Goal: Check status: Check status

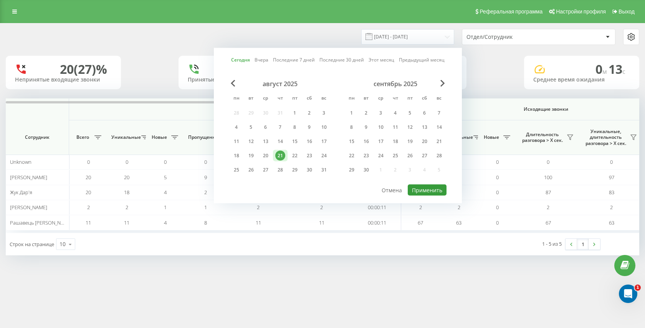
click at [433, 188] on button "Применить" at bounding box center [427, 189] width 39 height 11
type input "[DATE] - [DATE]"
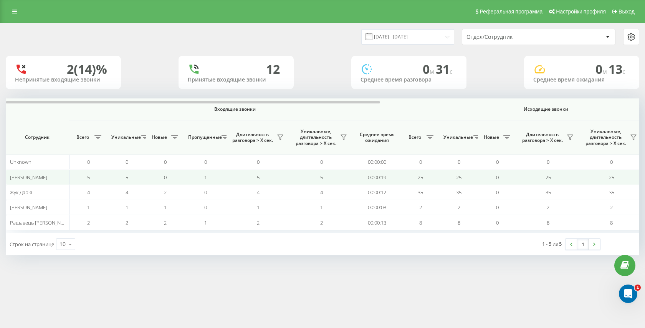
click at [416, 176] on td "25" at bounding box center [420, 176] width 38 height 15
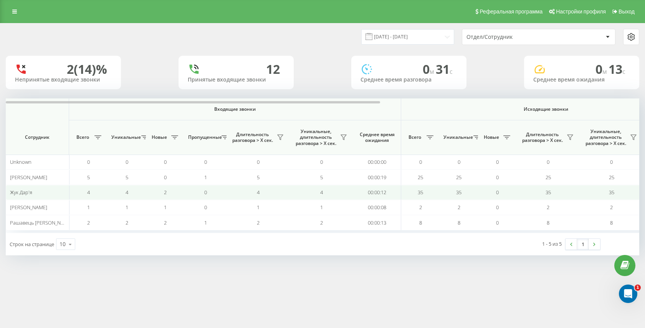
click at [409, 189] on td "35" at bounding box center [420, 192] width 38 height 15
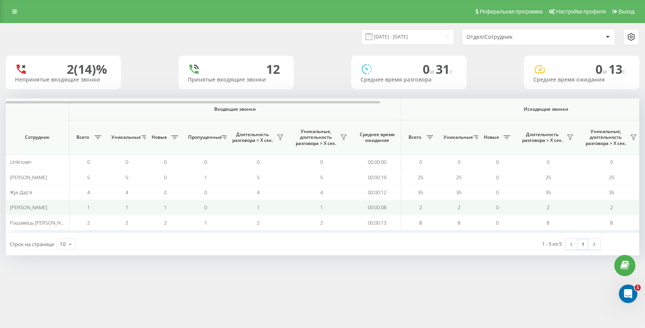
click at [412, 208] on td "2" at bounding box center [420, 207] width 38 height 15
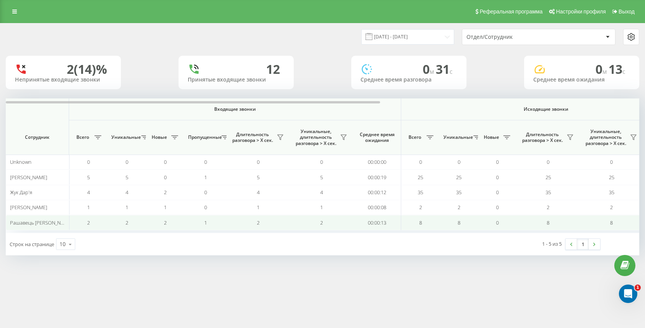
click at [416, 223] on td "8" at bounding box center [420, 222] width 38 height 15
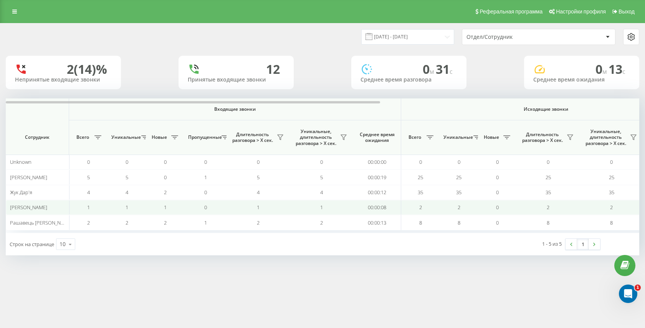
click at [419, 207] on span "2" at bounding box center [420, 207] width 3 height 7
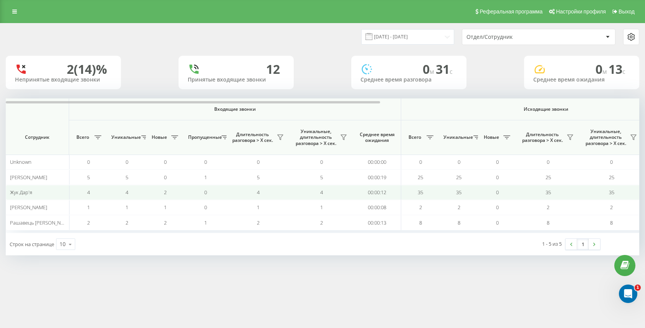
click at [423, 192] on span "35" at bounding box center [420, 192] width 5 height 7
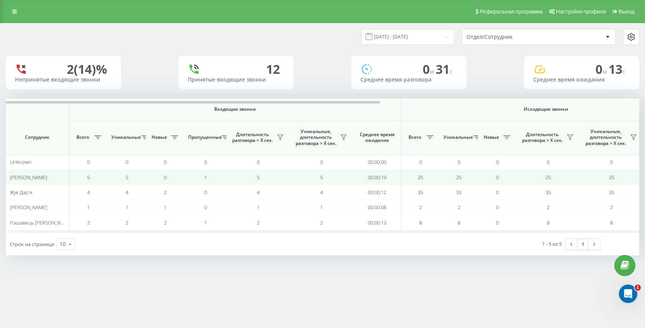
click at [428, 181] on td "25" at bounding box center [420, 176] width 38 height 15
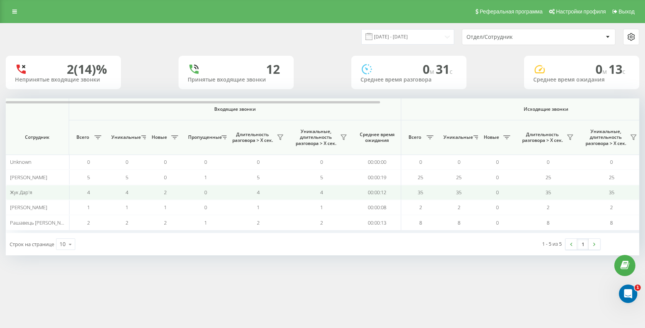
click at [420, 192] on span "35" at bounding box center [420, 192] width 5 height 7
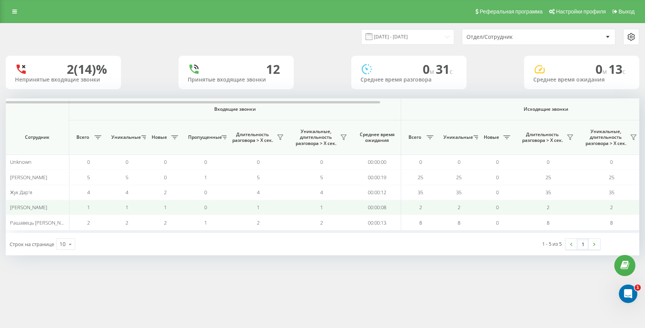
click at [415, 209] on td "2" at bounding box center [420, 207] width 38 height 15
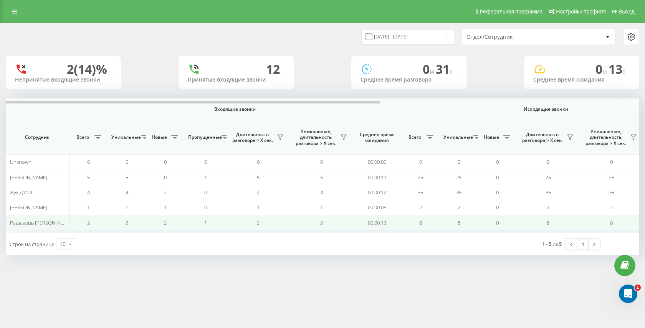
click at [413, 222] on td "8" at bounding box center [420, 222] width 38 height 15
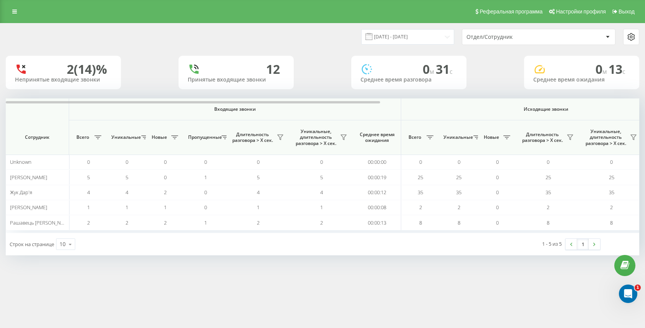
click at [412, 273] on div "Реферальная программа Настройки профиля Выход 21.08.2025 - 21.08.2025 Отдел/Сот…" at bounding box center [322, 164] width 645 height 328
